Goal: Task Accomplishment & Management: Complete application form

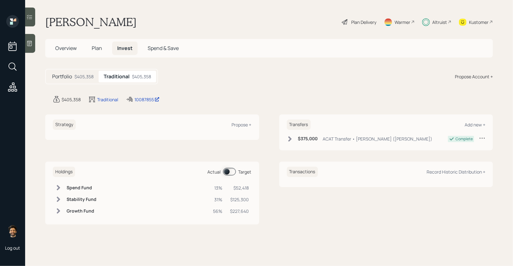
click at [100, 47] on span "Plan" at bounding box center [97, 48] width 10 height 7
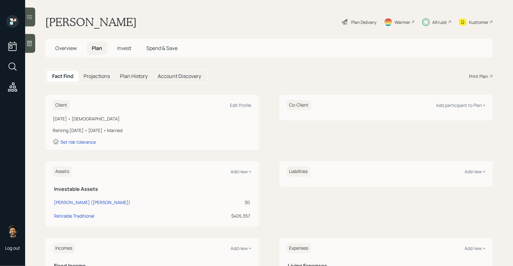
scroll to position [93, 0]
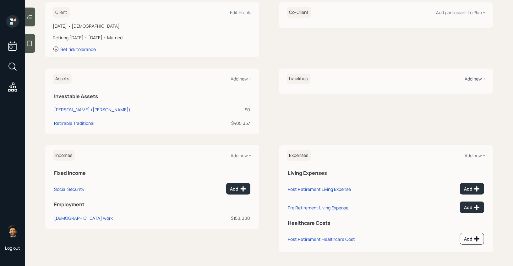
click at [480, 81] on div "Add new +" at bounding box center [475, 79] width 21 height 6
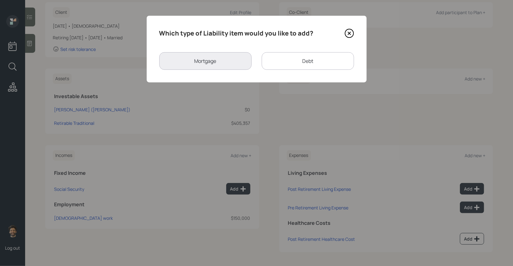
click at [296, 58] on div "Debt" at bounding box center [308, 61] width 92 height 18
select select "credit_card"
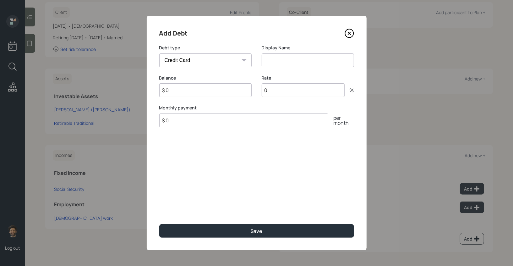
click at [352, 32] on icon at bounding box center [349, 33] width 9 height 9
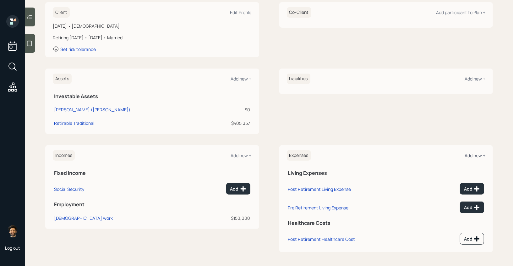
click at [477, 153] on div "Add new +" at bounding box center [475, 155] width 21 height 6
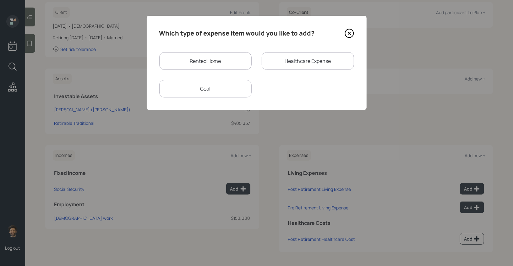
click at [230, 96] on div "Goal" at bounding box center [205, 89] width 92 height 18
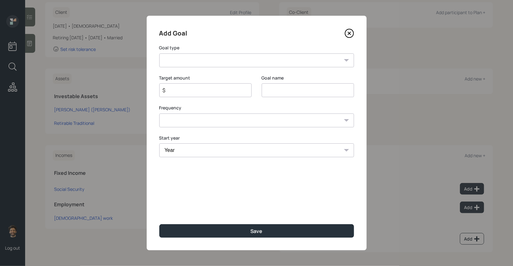
click at [198, 65] on select "Create an emergency fund Donate to charity Purchase a home Make a purchase Supp…" at bounding box center [256, 60] width 195 height 14
select select "other"
click at [159, 53] on select "Create an emergency fund Donate to charity Purchase a home Make a purchase Supp…" at bounding box center [256, 60] width 195 height 14
click at [271, 89] on input "Other" at bounding box center [308, 90] width 92 height 14
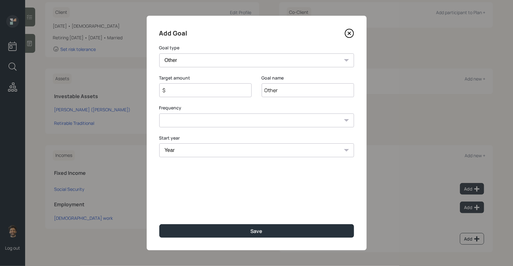
click at [271, 89] on input "Other" at bounding box center [308, 90] width 92 height 14
type input "Liquidate account"
click at [219, 91] on input "$" at bounding box center [203, 90] width 82 height 8
type input "$ 450,000"
click at [216, 123] on select "One time Every 1 year Every 2 years Every 3 years Every 4 years Every 5 years E…" at bounding box center [256, 120] width 195 height 14
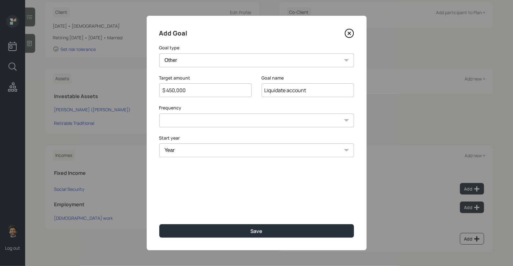
select select "0"
click at [159, 113] on select "One time Every 1 year Every 2 years Every 3 years Every 4 years Every 5 years E…" at bounding box center [256, 120] width 195 height 14
click at [200, 147] on select "Year [DATE] 2026 2027 2028 2029 2030 2031 2032 2033 2034 2035 2036 2037 2038 20…" at bounding box center [256, 150] width 195 height 14
select select "2025"
click at [159, 143] on select "Year [DATE] 2026 2027 2028 2029 2030 2031 2032 2033 2034 2035 2036 2037 2038 20…" at bounding box center [256, 150] width 195 height 14
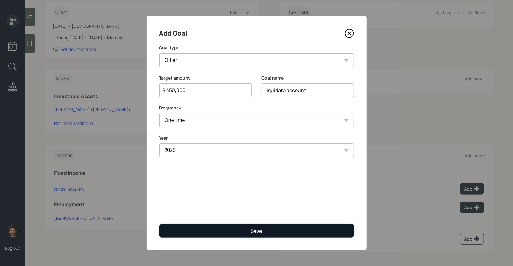
click at [195, 236] on button "Save" at bounding box center [256, 231] width 195 height 14
type input "$"
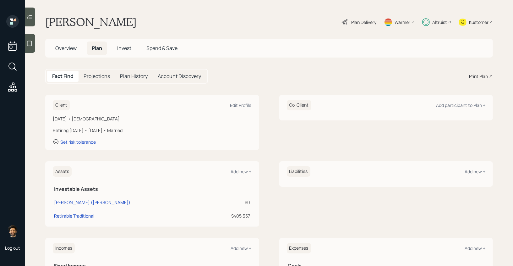
click at [134, 50] on h5 "Invest" at bounding box center [124, 48] width 24 height 14
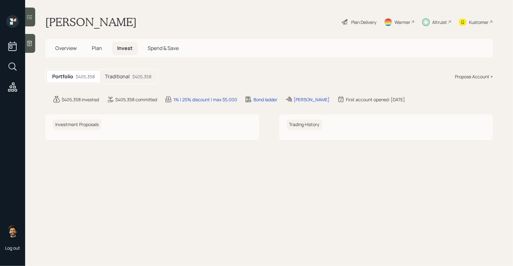
click at [125, 77] on h5 "Traditional" at bounding box center [117, 77] width 25 height 6
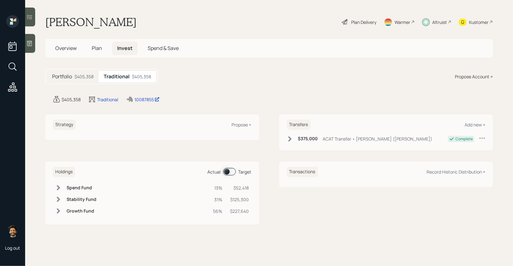
click at [232, 170] on span at bounding box center [229, 172] width 13 height 8
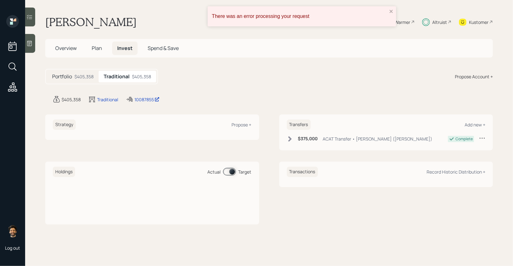
click at [232, 170] on span at bounding box center [229, 172] width 13 height 8
click at [86, 77] on div "$405,358" at bounding box center [83, 76] width 19 height 7
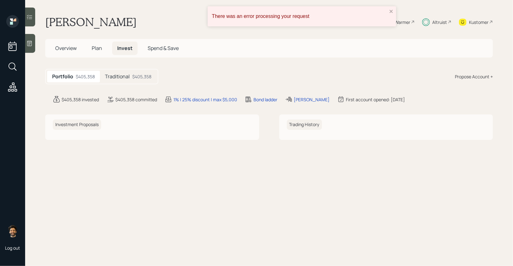
click at [126, 76] on h5 "Traditional" at bounding box center [117, 77] width 25 height 6
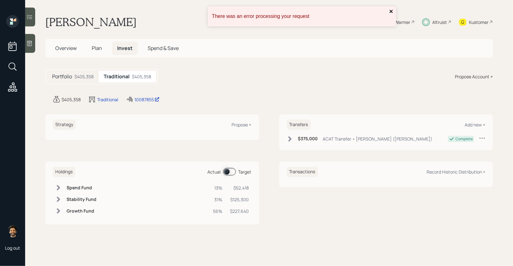
click at [391, 10] on icon "close" at bounding box center [391, 11] width 4 height 5
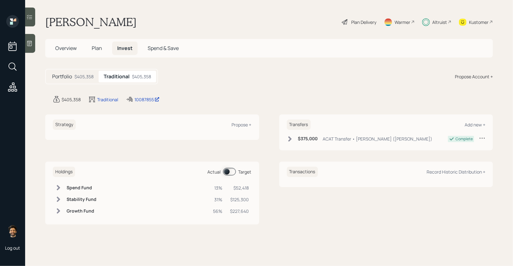
click at [436, 24] on div "Altruist" at bounding box center [439, 22] width 15 height 7
click at [428, 23] on 65 at bounding box center [426, 22] width 5 height 5
